Goal: Task Accomplishment & Management: Manage account settings

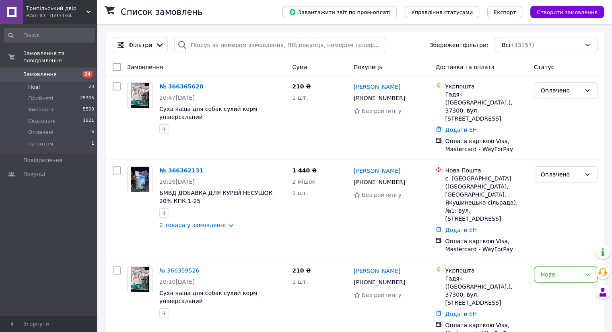
click at [34, 84] on span "Нові" at bounding box center [34, 87] width 12 height 7
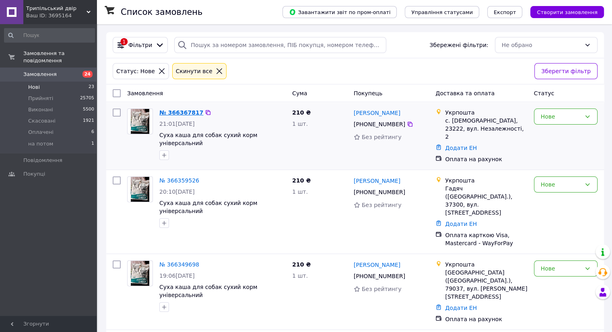
click at [178, 115] on link "№ 366367817" at bounding box center [181, 112] width 44 height 6
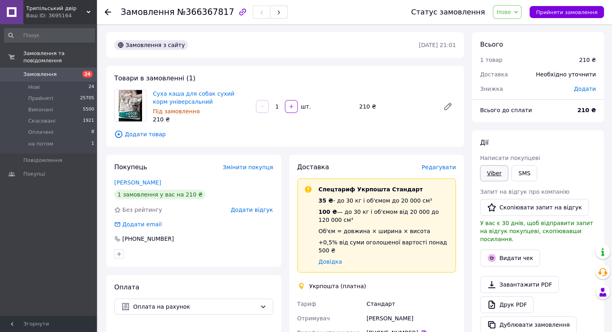
click at [492, 166] on link "Viber" at bounding box center [494, 173] width 28 height 16
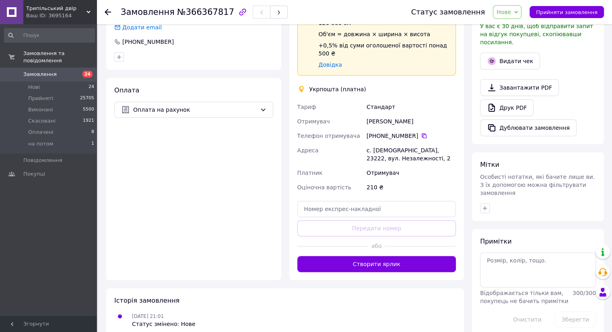
scroll to position [201, 0]
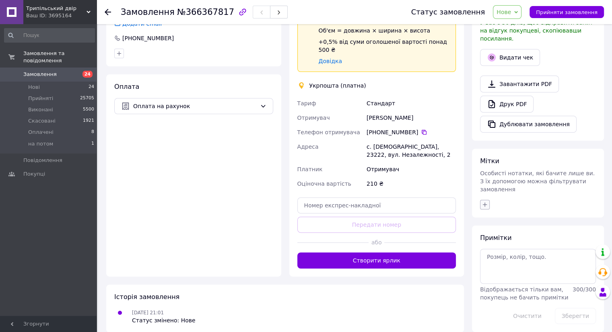
click at [484, 202] on icon "button" at bounding box center [485, 205] width 6 height 6
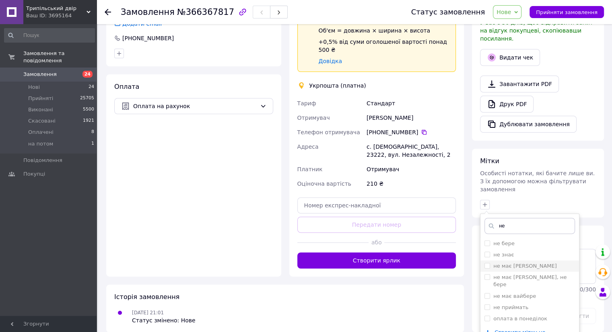
type input "не"
click at [523, 263] on label "не має [PERSON_NAME]" at bounding box center [525, 266] width 64 height 6
checkbox input "true"
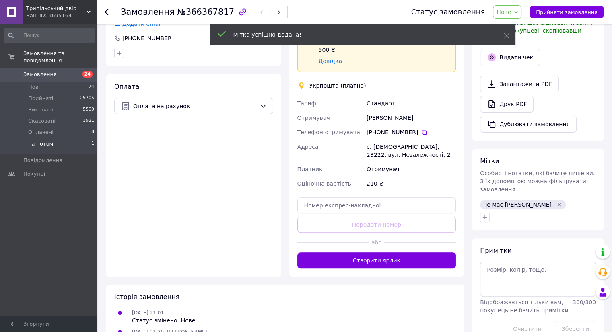
click at [34, 140] on span "на потом" at bounding box center [40, 143] width 25 height 7
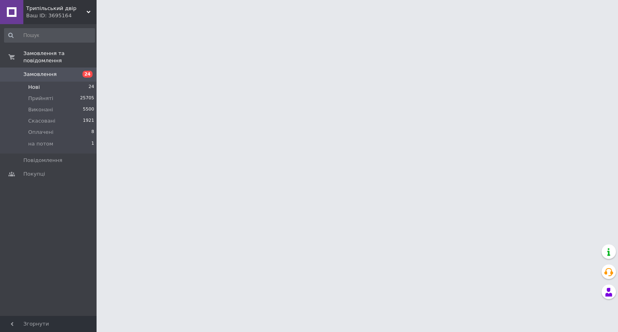
click at [36, 84] on span "Нові" at bounding box center [34, 87] width 12 height 7
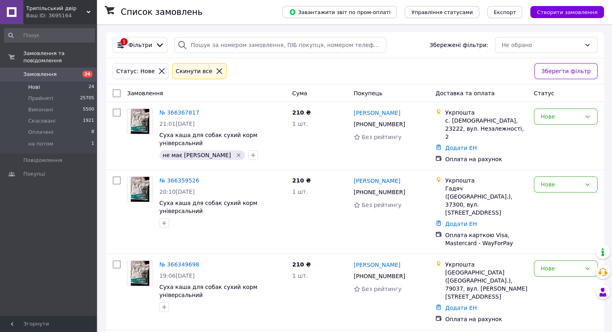
click at [37, 84] on span "Нові" at bounding box center [34, 87] width 12 height 7
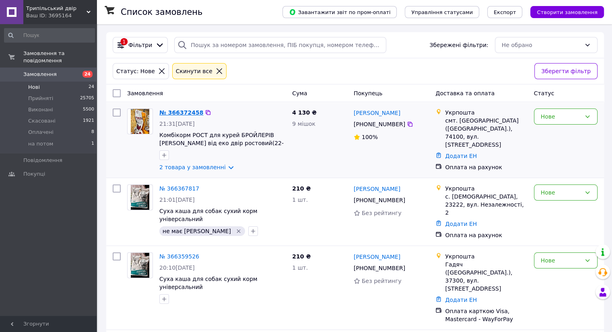
click at [180, 113] on link "№ 366372458" at bounding box center [181, 112] width 44 height 6
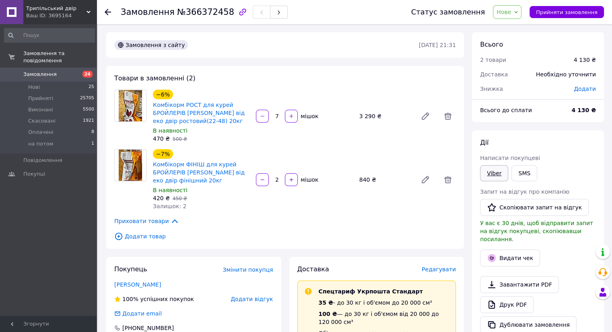
click at [492, 176] on link "Viber" at bounding box center [494, 173] width 28 height 16
click at [491, 177] on link "Viber" at bounding box center [494, 173] width 28 height 16
click at [491, 173] on link "Viber" at bounding box center [494, 173] width 28 height 16
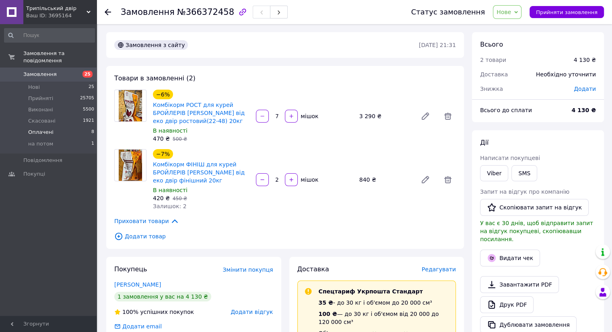
click at [40, 129] on span "Оплачені" at bounding box center [40, 132] width 25 height 7
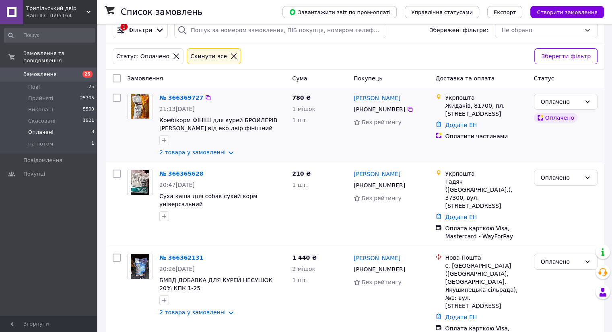
scroll to position [40, 0]
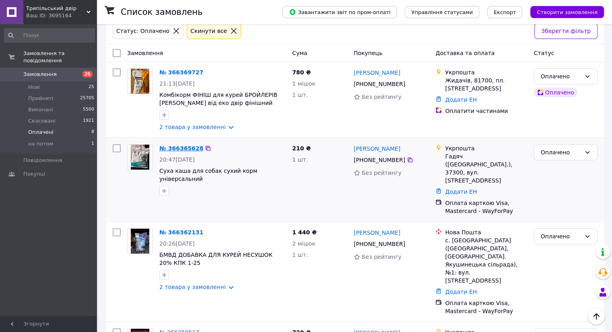
click at [186, 148] on link "№ 366365628" at bounding box center [181, 148] width 44 height 6
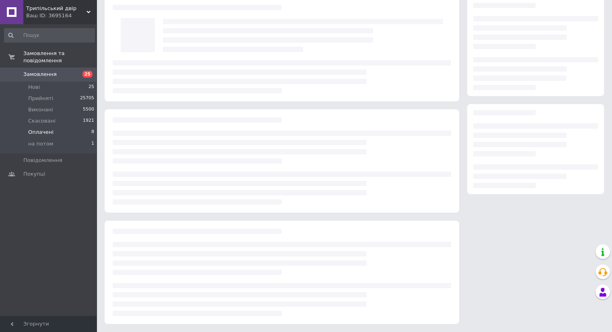
scroll to position [40, 0]
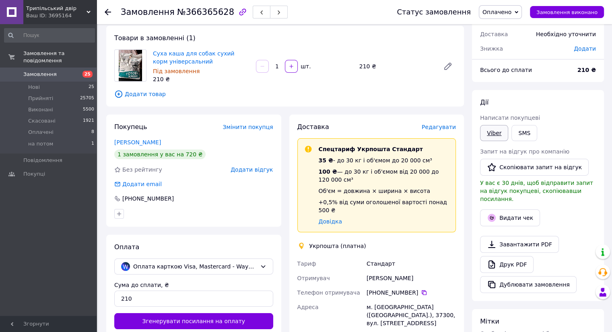
click at [493, 130] on link "Viber" at bounding box center [494, 133] width 28 height 16
click at [58, 82] on li "Нові 25" at bounding box center [49, 87] width 99 height 11
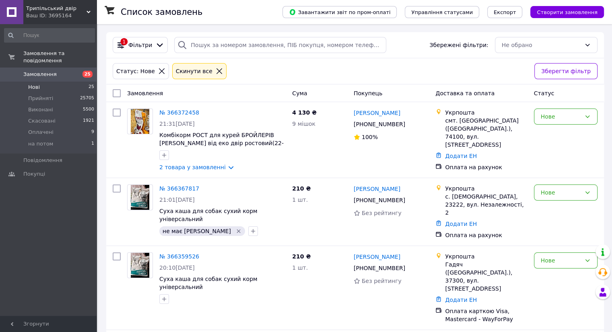
drag, startPoint x: 36, startPoint y: 79, endPoint x: 36, endPoint y: 75, distance: 4.0
click at [36, 84] on span "Нові" at bounding box center [34, 87] width 12 height 7
click at [34, 84] on span "Нові" at bounding box center [34, 87] width 12 height 7
click at [27, 82] on li "Нові 25" at bounding box center [49, 87] width 99 height 11
click at [35, 129] on li "Оплачені 9" at bounding box center [49, 132] width 99 height 11
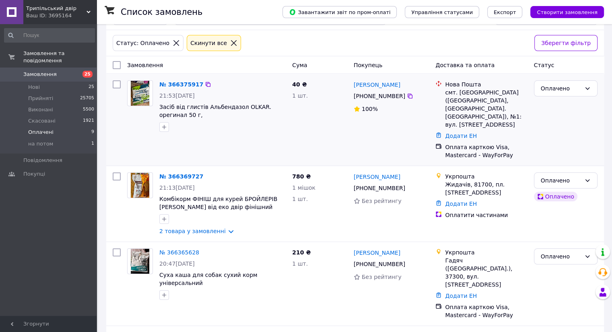
scroll to position [40, 0]
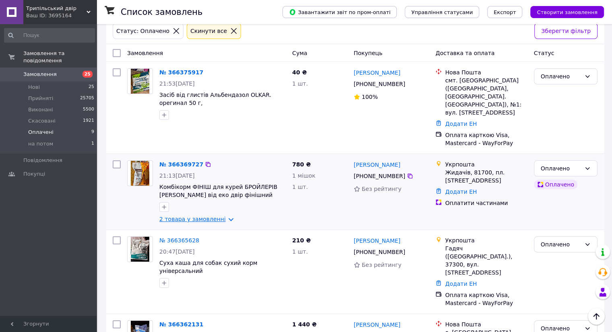
click at [204, 216] on link "2 товара у замовленні" at bounding box center [192, 219] width 66 height 6
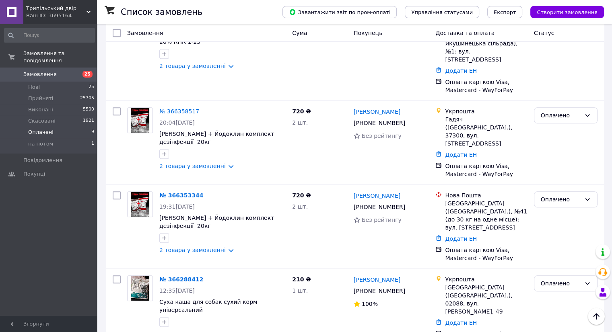
scroll to position [350, 0]
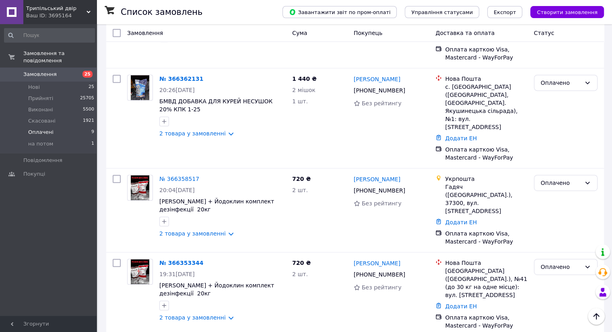
click at [28, 68] on link "Замовлення 25" at bounding box center [49, 75] width 99 height 14
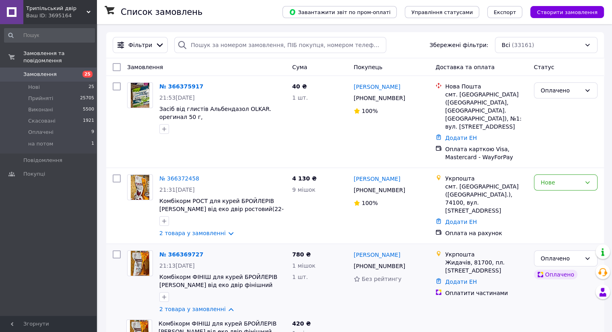
click at [24, 68] on link "Замовлення 25" at bounding box center [49, 75] width 99 height 14
